Goal: Navigation & Orientation: Find specific page/section

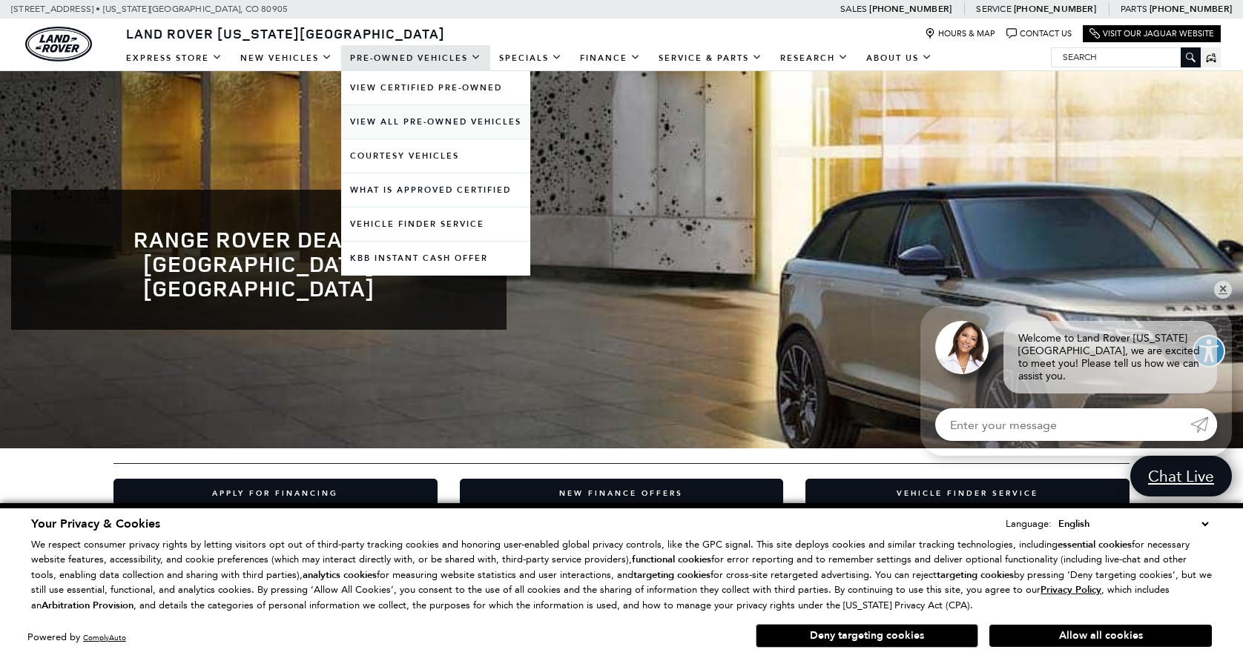
click at [407, 121] on link "View All Pre-Owned Vehicles" at bounding box center [435, 121] width 189 height 33
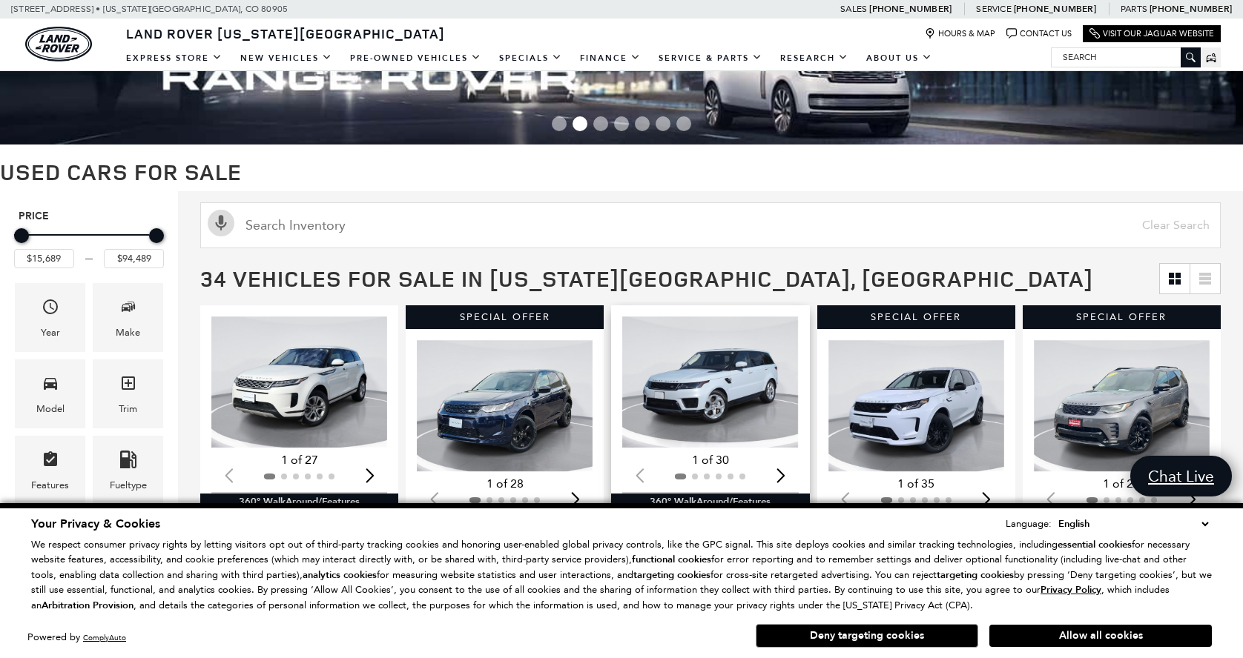
scroll to position [62, 0]
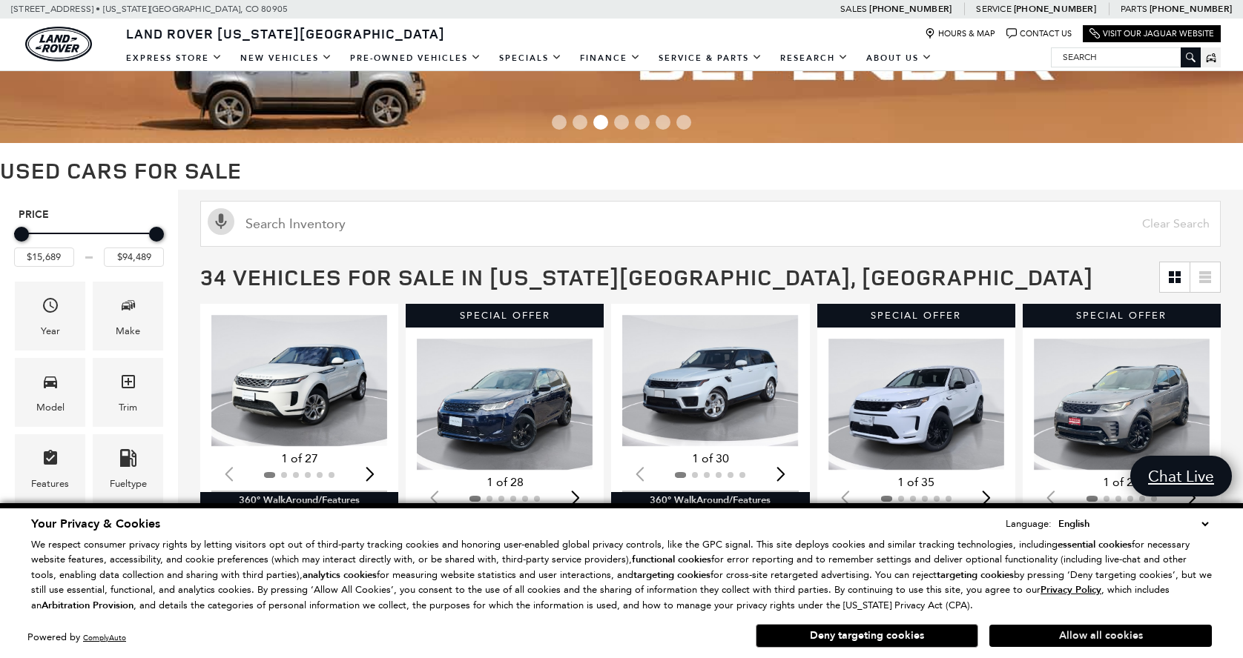
click at [1091, 635] on button "Allow all cookies" at bounding box center [1100, 636] width 222 height 22
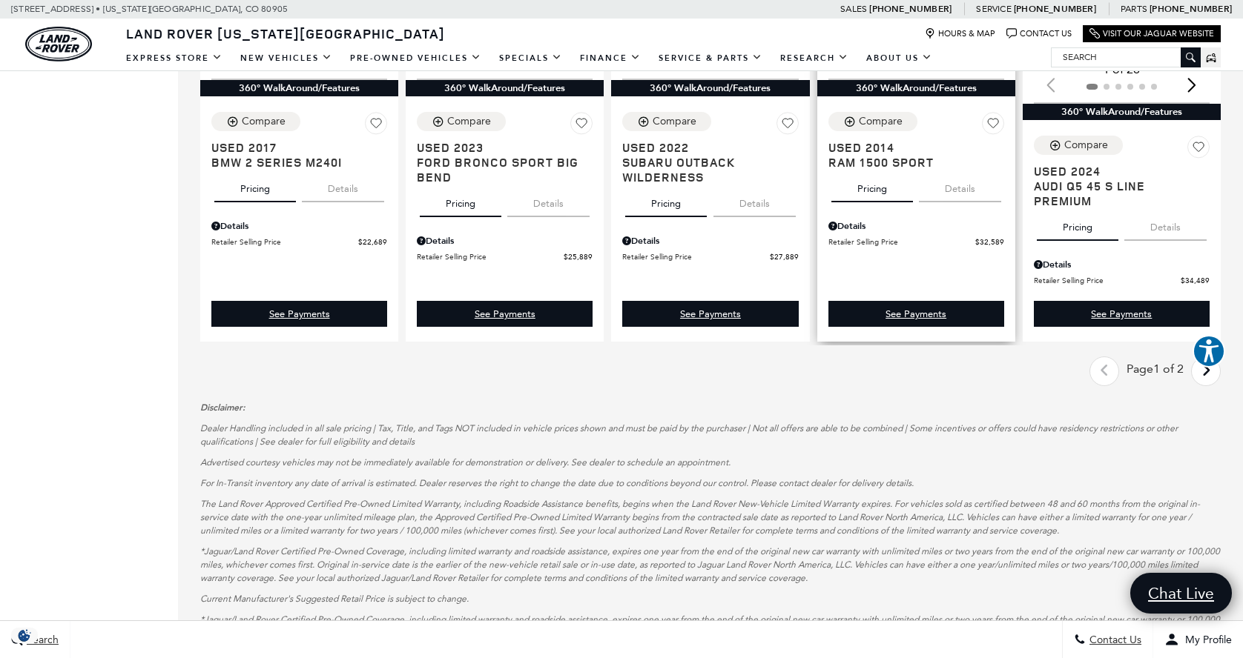
scroll to position [1857, 0]
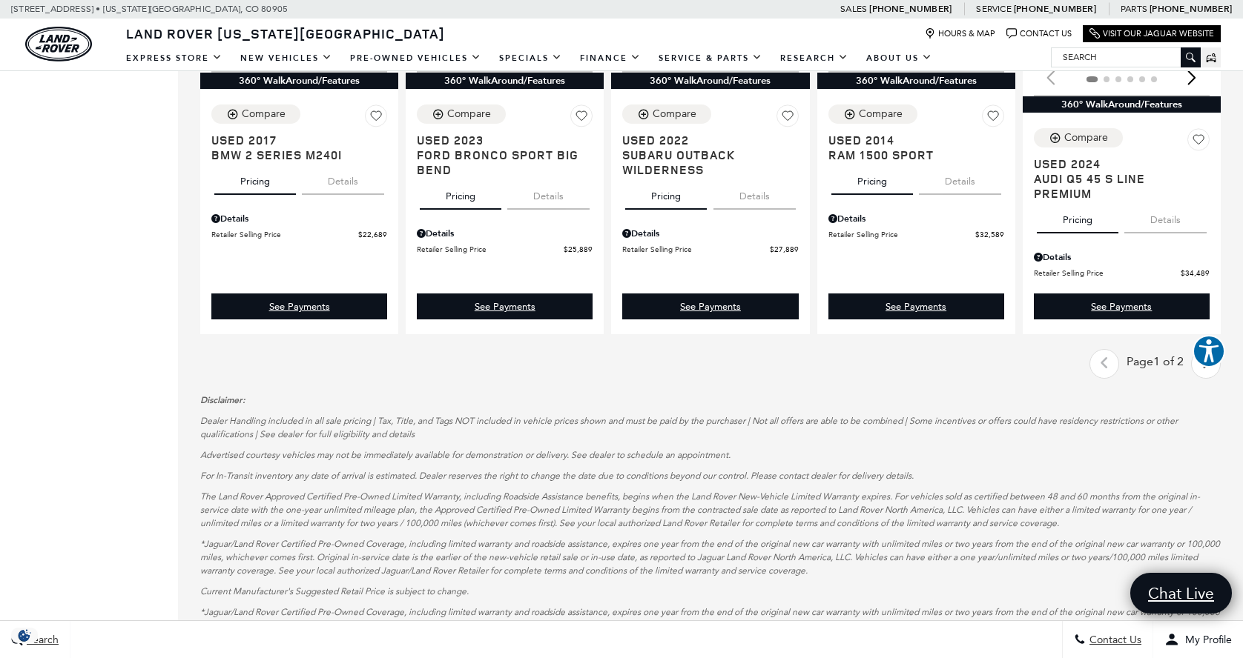
click at [1203, 375] on icon "next page" at bounding box center [1206, 363] width 10 height 24
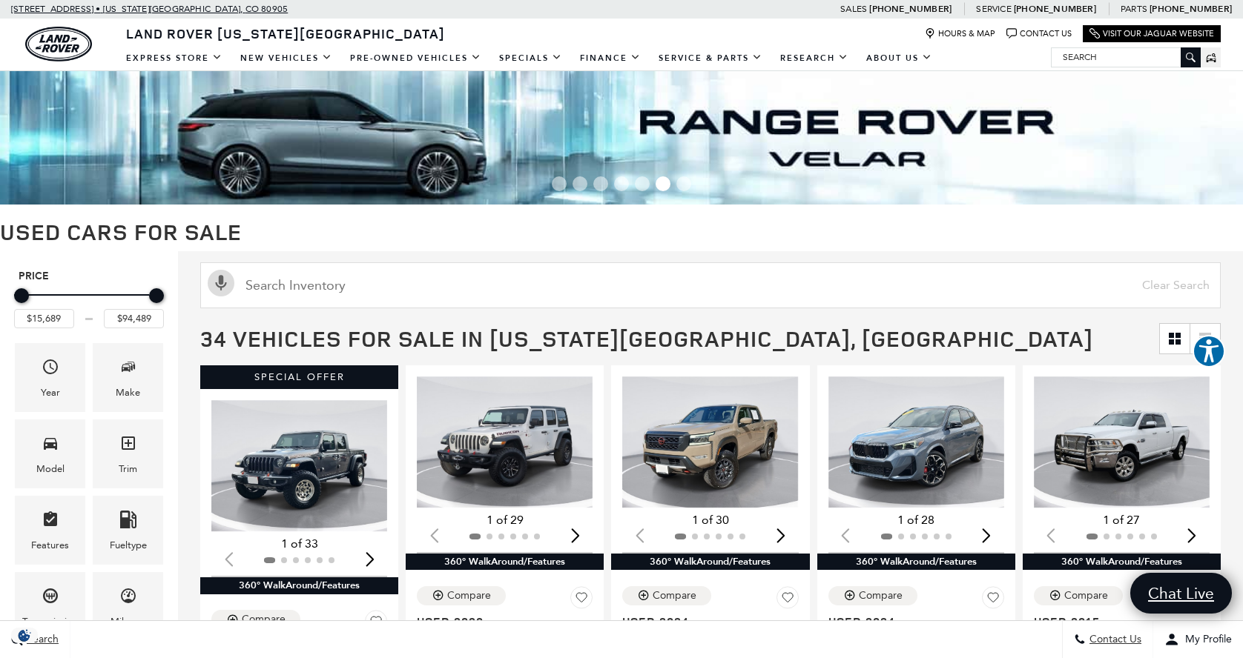
scroll to position [1857, 0]
